Goal: Information Seeking & Learning: Learn about a topic

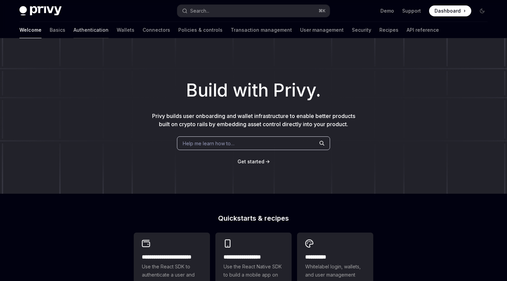
click at [74, 31] on link "Authentication" at bounding box center [91, 30] width 35 height 16
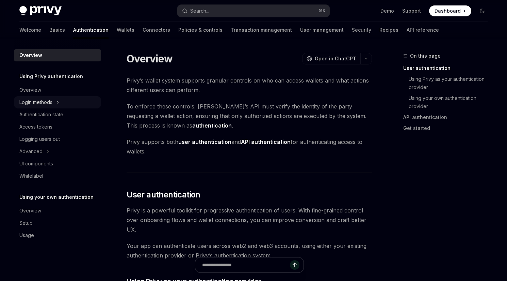
click at [49, 104] on div "Login methods" at bounding box center [35, 102] width 33 height 8
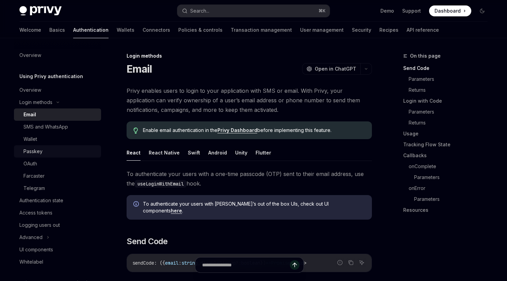
click at [43, 151] on div "Passkey" at bounding box center [60, 151] width 74 height 8
type textarea "*"
